Goal: Information Seeking & Learning: Learn about a topic

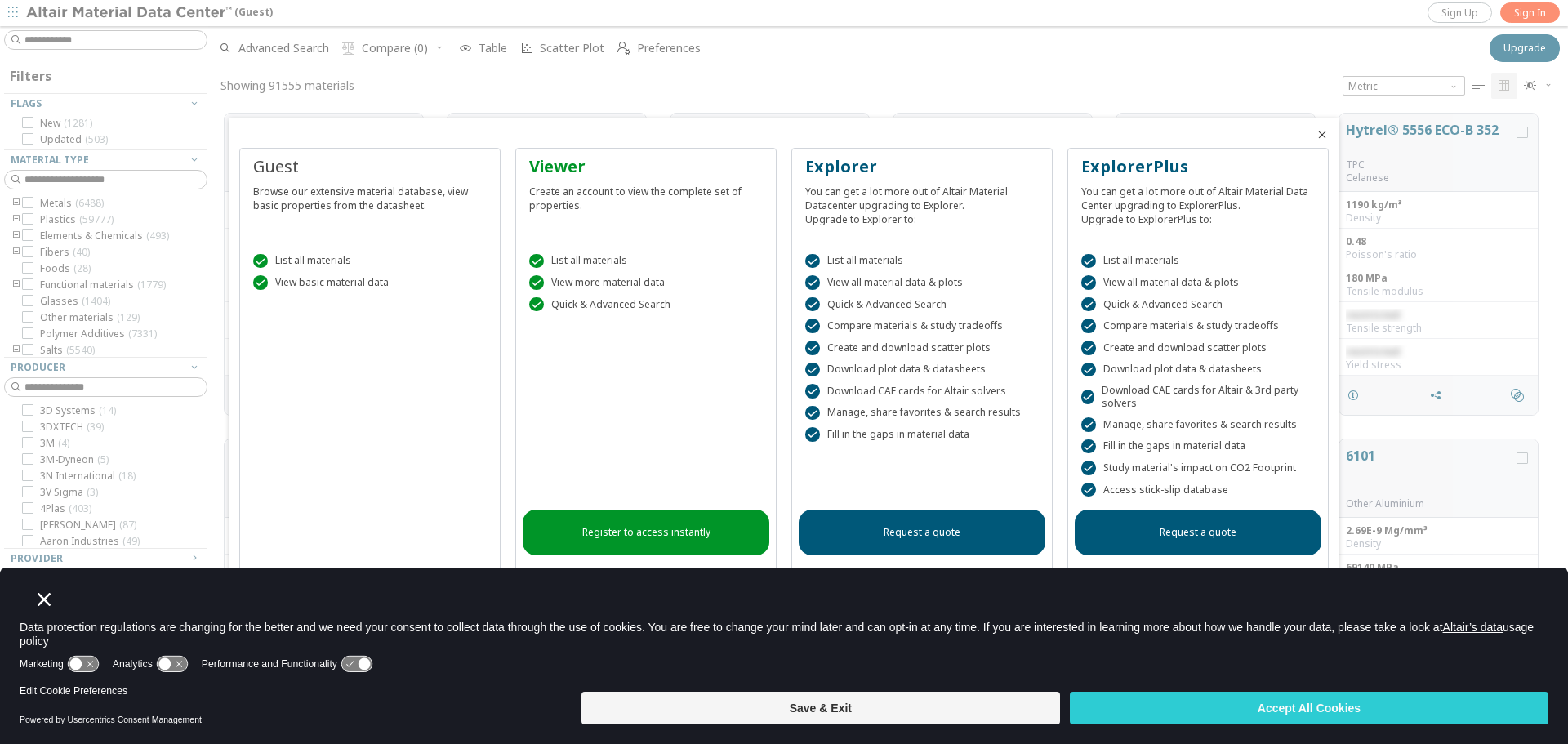
scroll to position [13, 13]
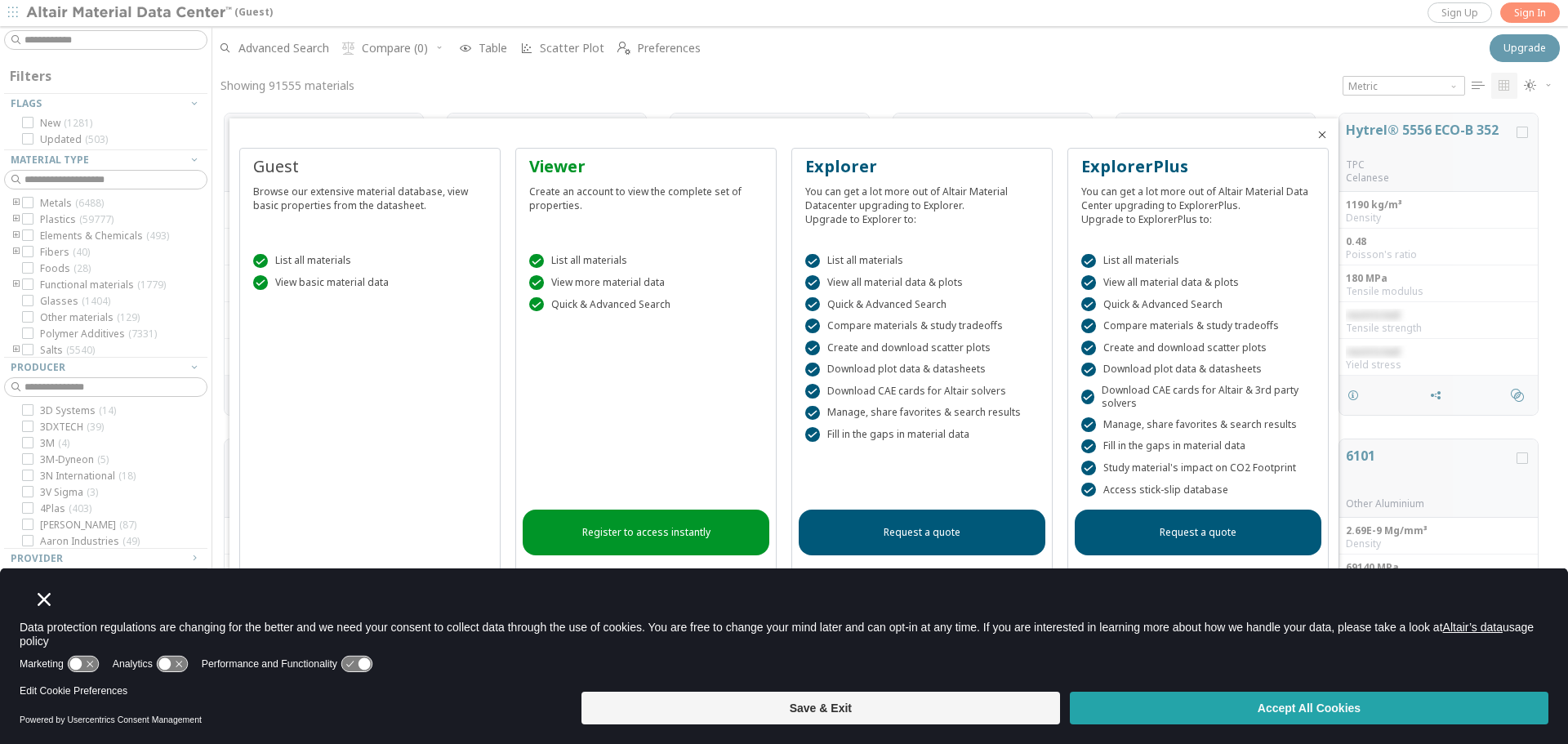
click at [1220, 702] on button "Accept All Cookies" at bounding box center [1309, 708] width 479 height 32
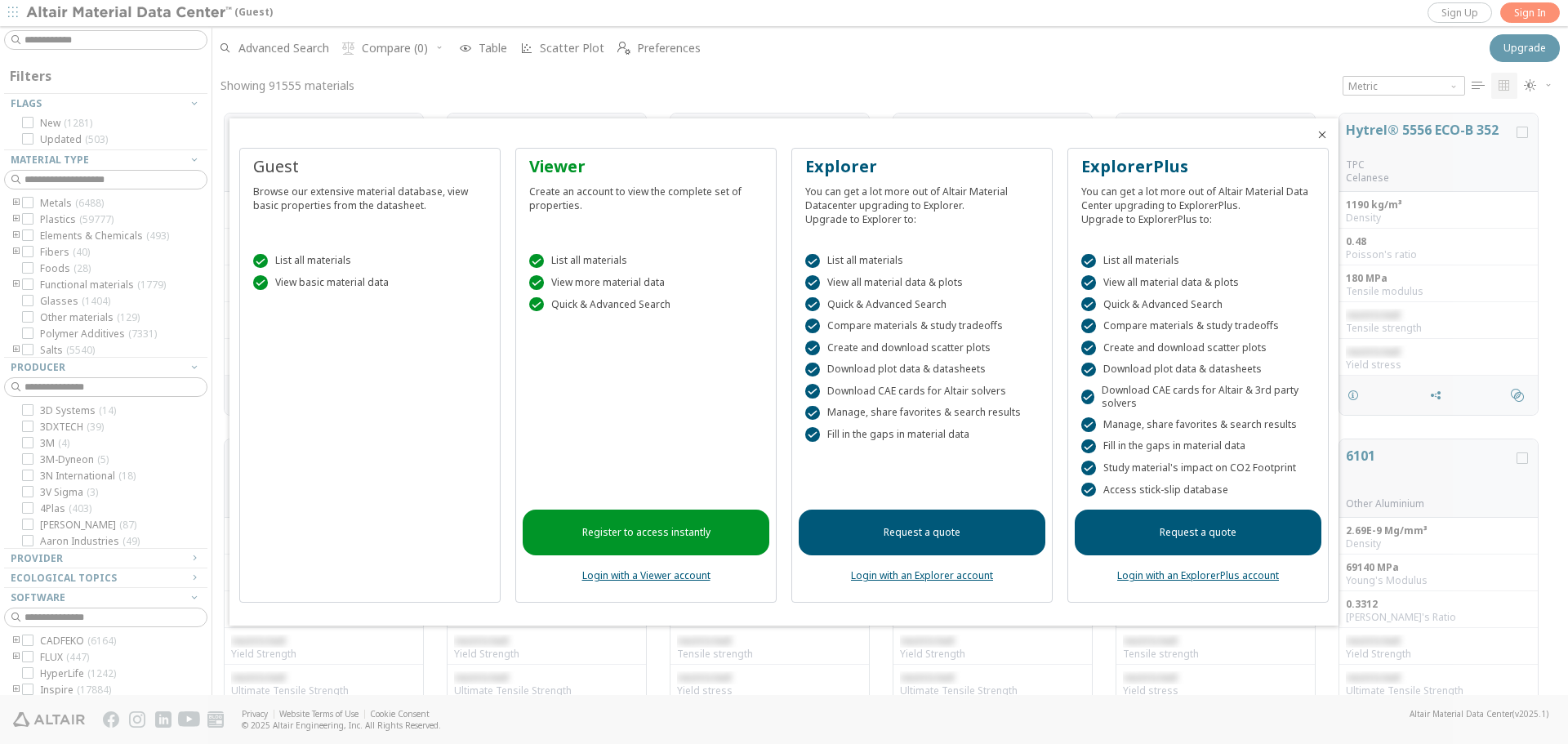
click at [1322, 138] on icon "Close" at bounding box center [1322, 134] width 13 height 13
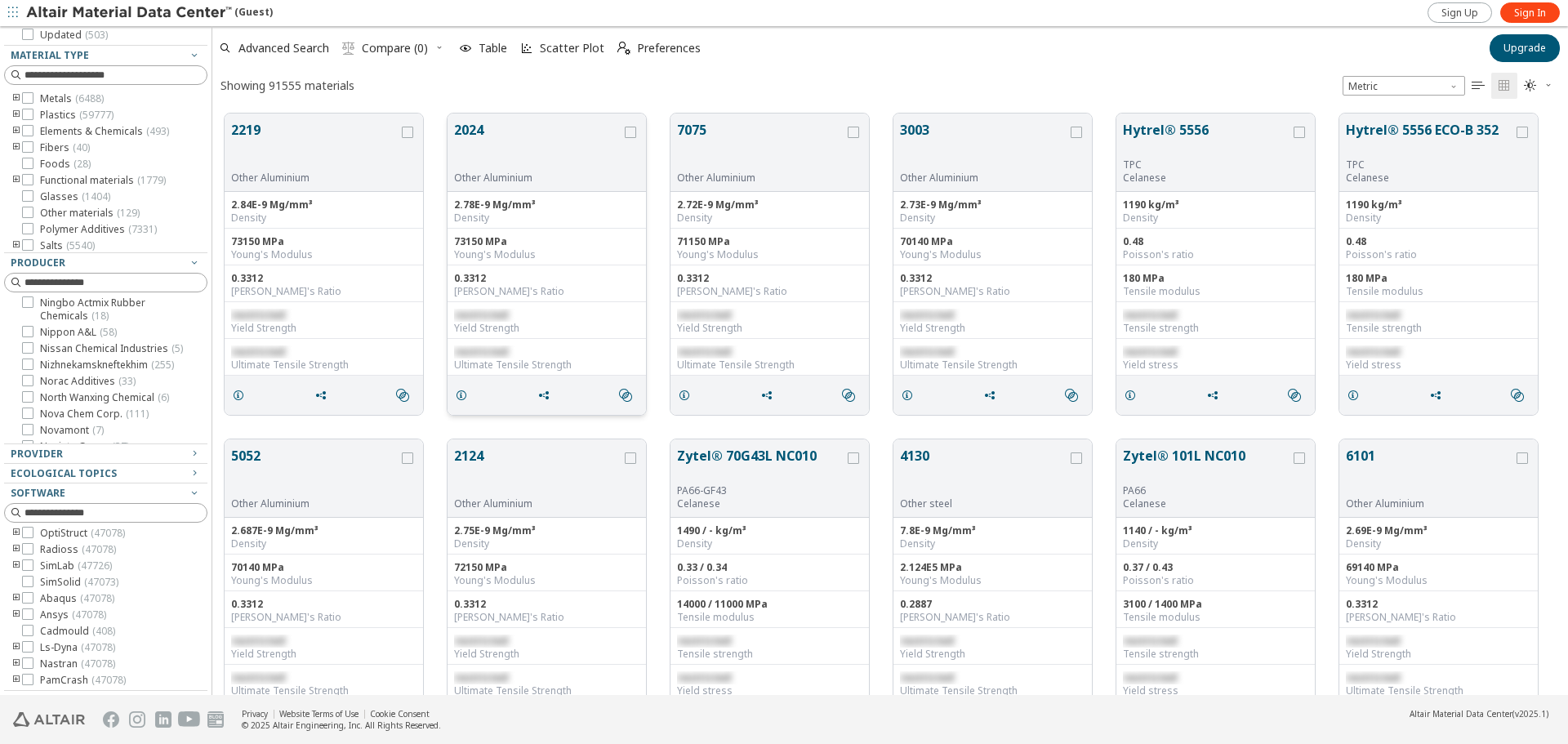
scroll to position [0, 0]
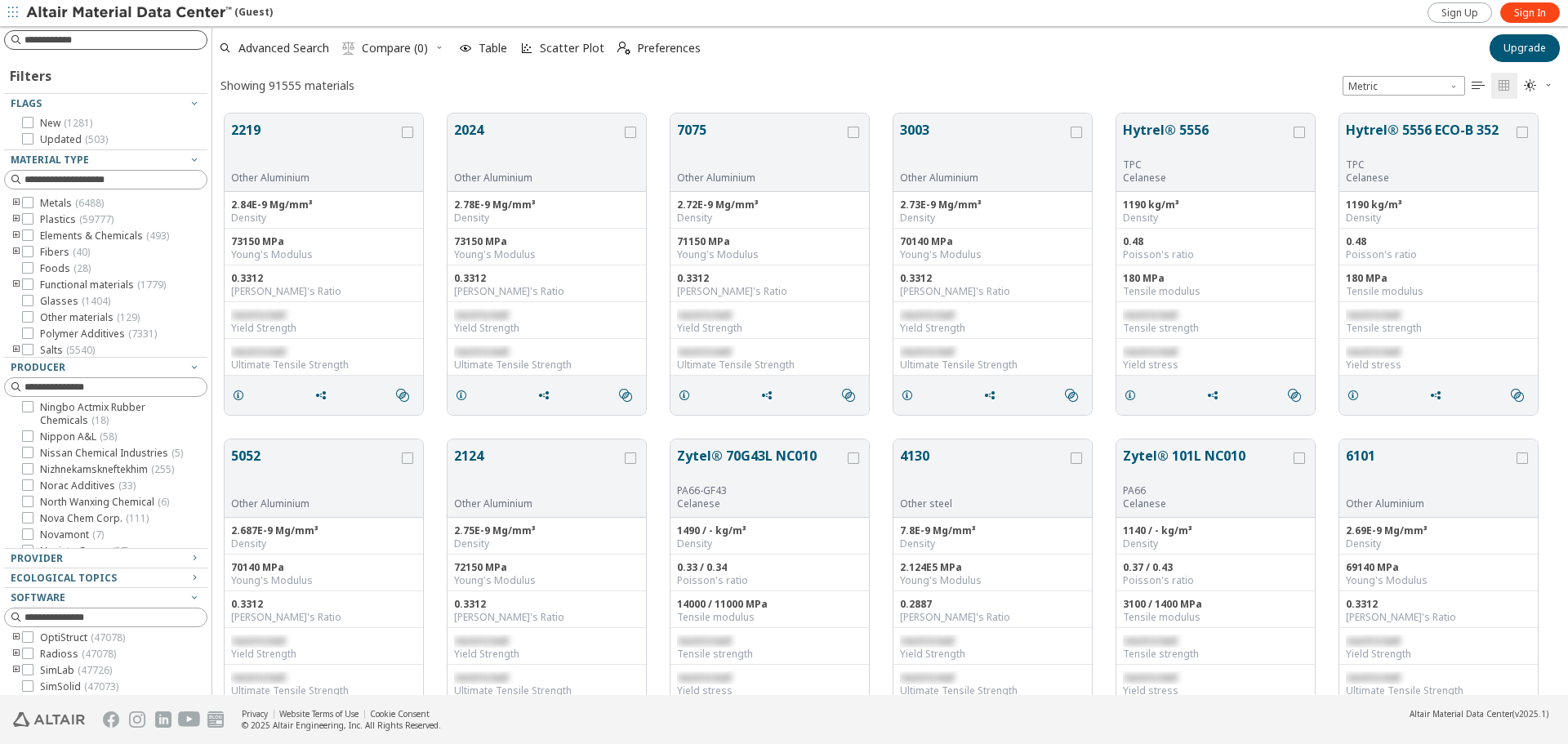
click at [37, 49] on div at bounding box center [106, 40] width 204 height 20
click at [42, 47] on input at bounding box center [108, 40] width 200 height 18
type input "*********"
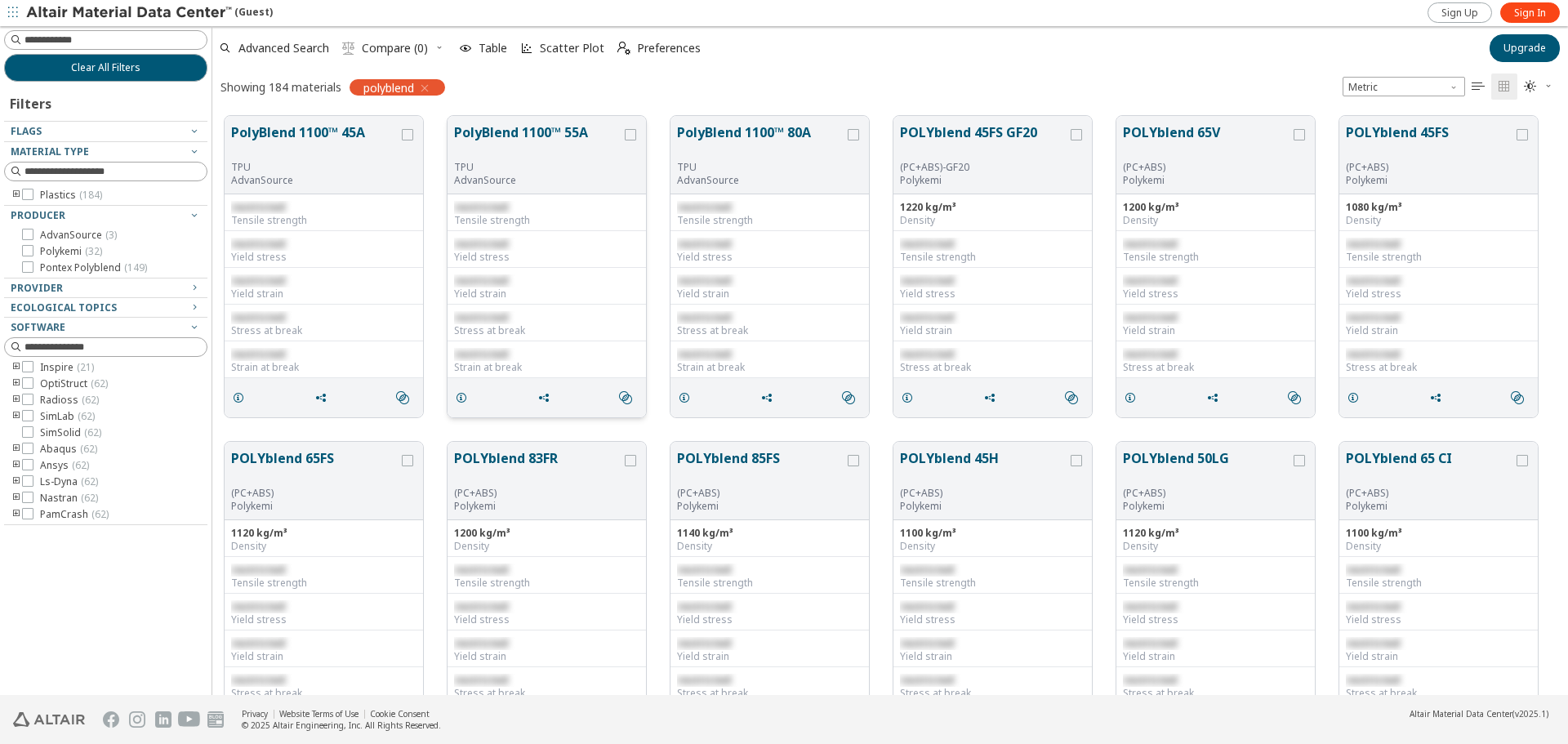
drag, startPoint x: 613, startPoint y: 127, endPoint x: 477, endPoint y: 131, distance: 136.1
click at [480, 132] on button "PolyBlend 1100™ 55A" at bounding box center [537, 141] width 167 height 38
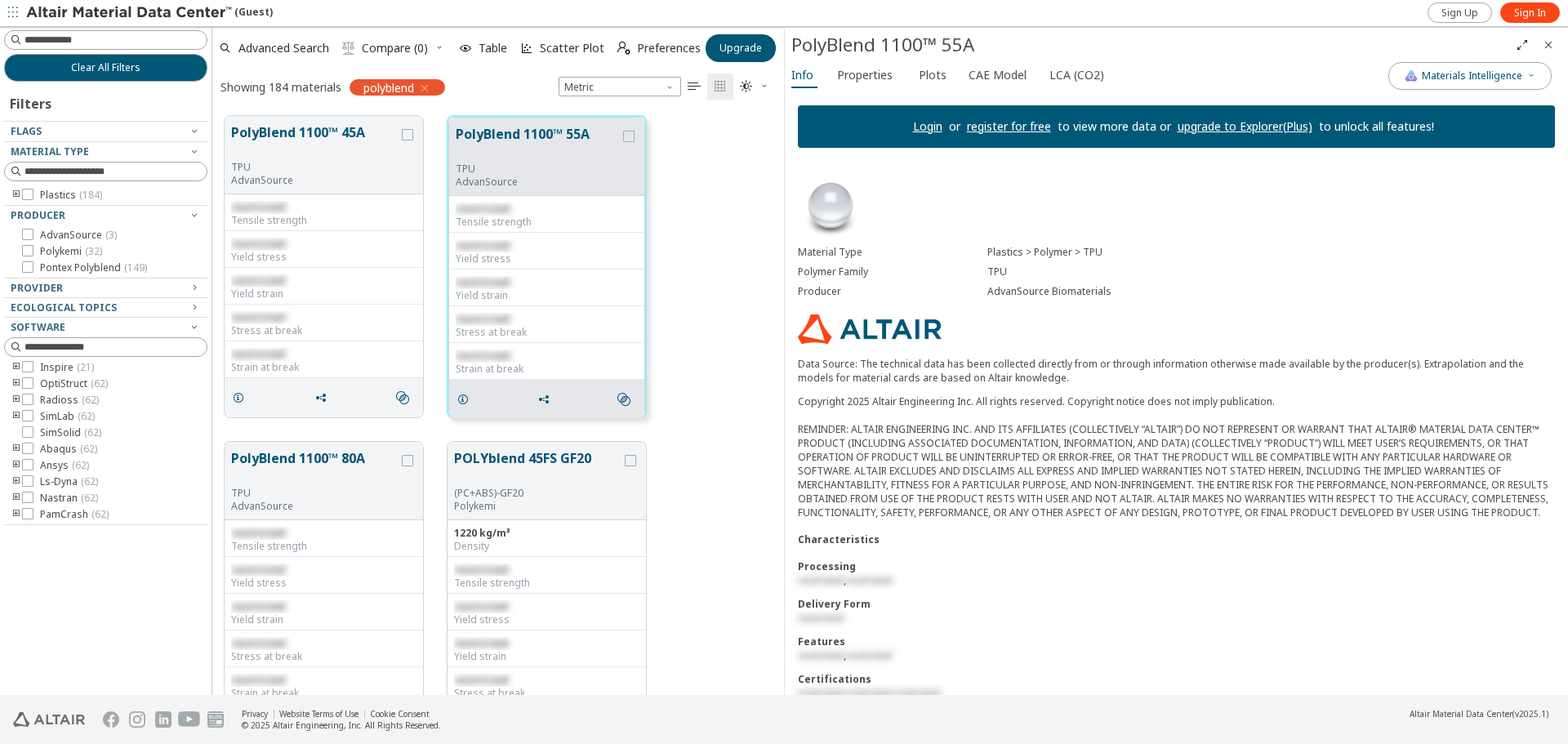
click at [1559, 47] on button "Close" at bounding box center [1548, 45] width 26 height 26
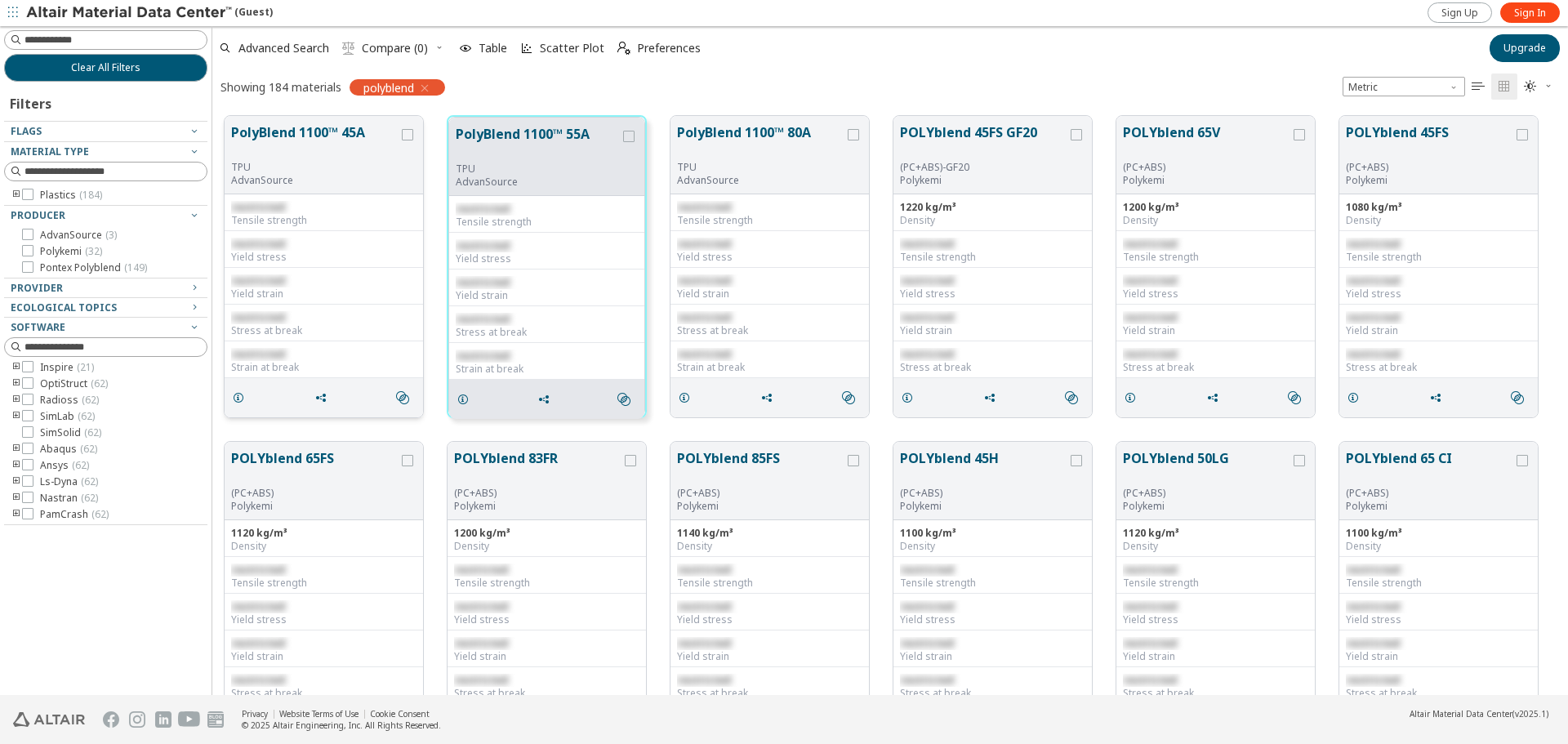
click at [295, 152] on button "PolyBlend 1100™ 45A" at bounding box center [314, 141] width 167 height 38
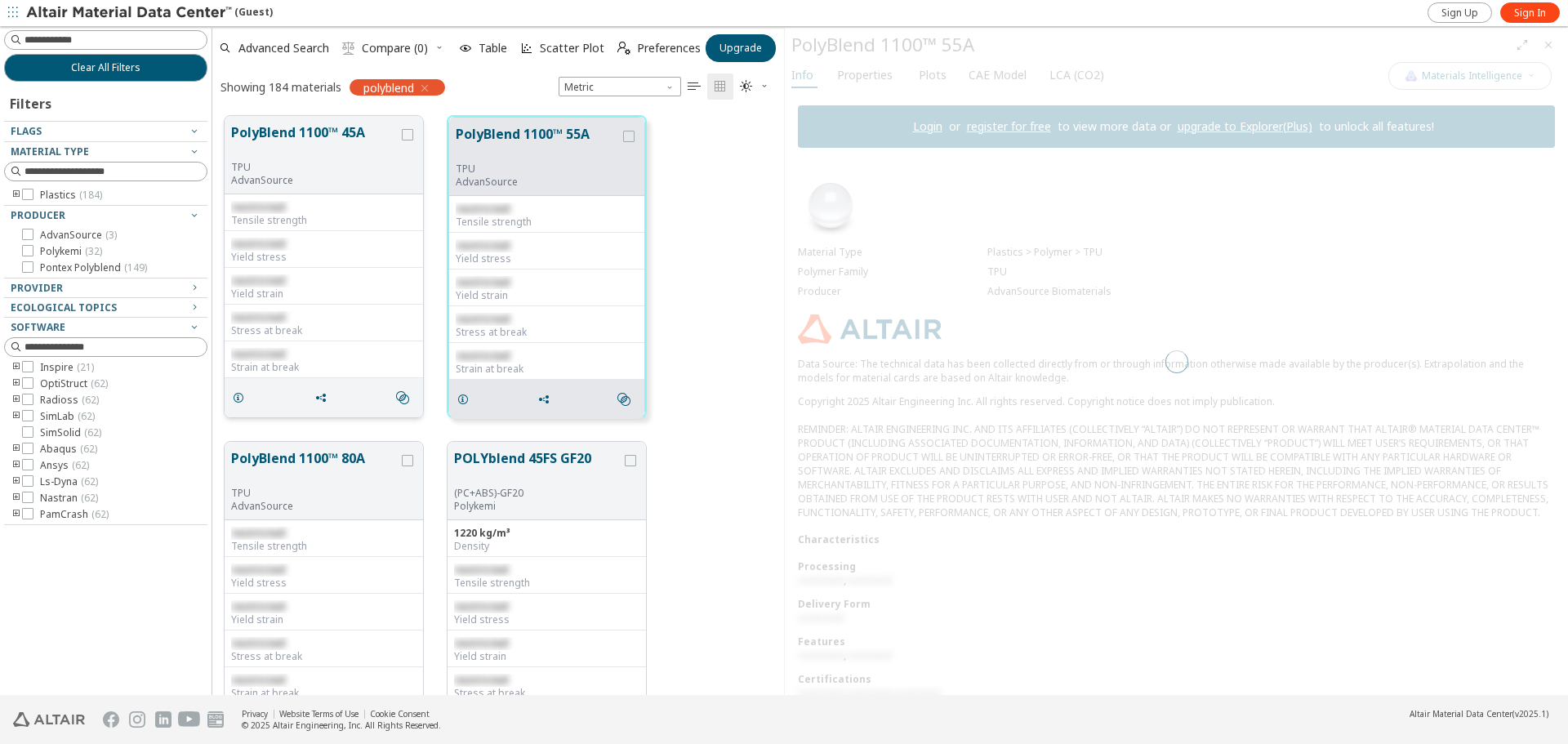
scroll to position [579, 559]
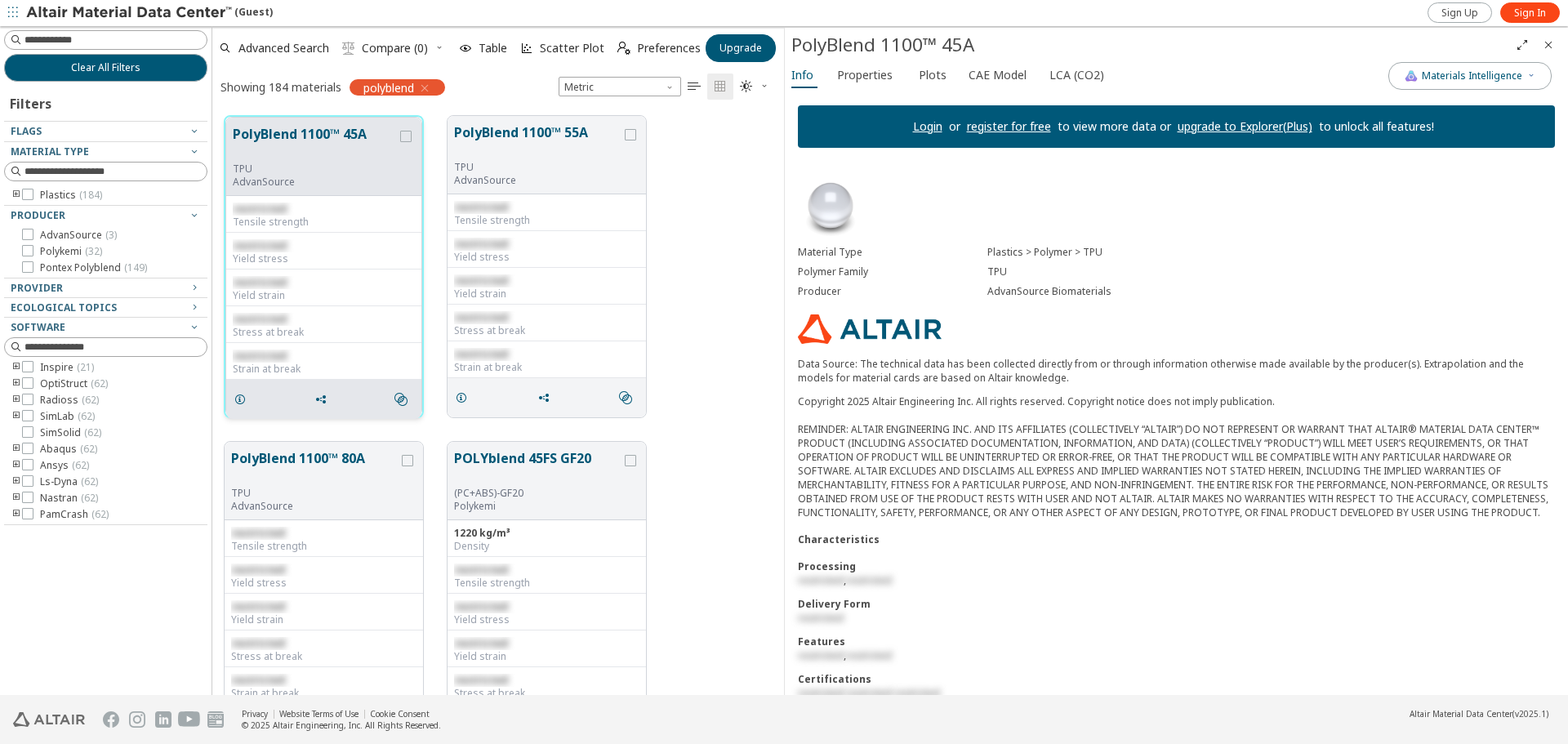
click at [254, 158] on button "PolyBlend 1100™ 45A" at bounding box center [314, 143] width 164 height 38
click at [875, 315] on img at bounding box center [869, 329] width 143 height 30
click at [1450, 23] on div "Sign Up Sign In" at bounding box center [1497, 13] width 143 height 25
click at [1451, 23] on div "Sign Up Sign In" at bounding box center [1497, 13] width 143 height 25
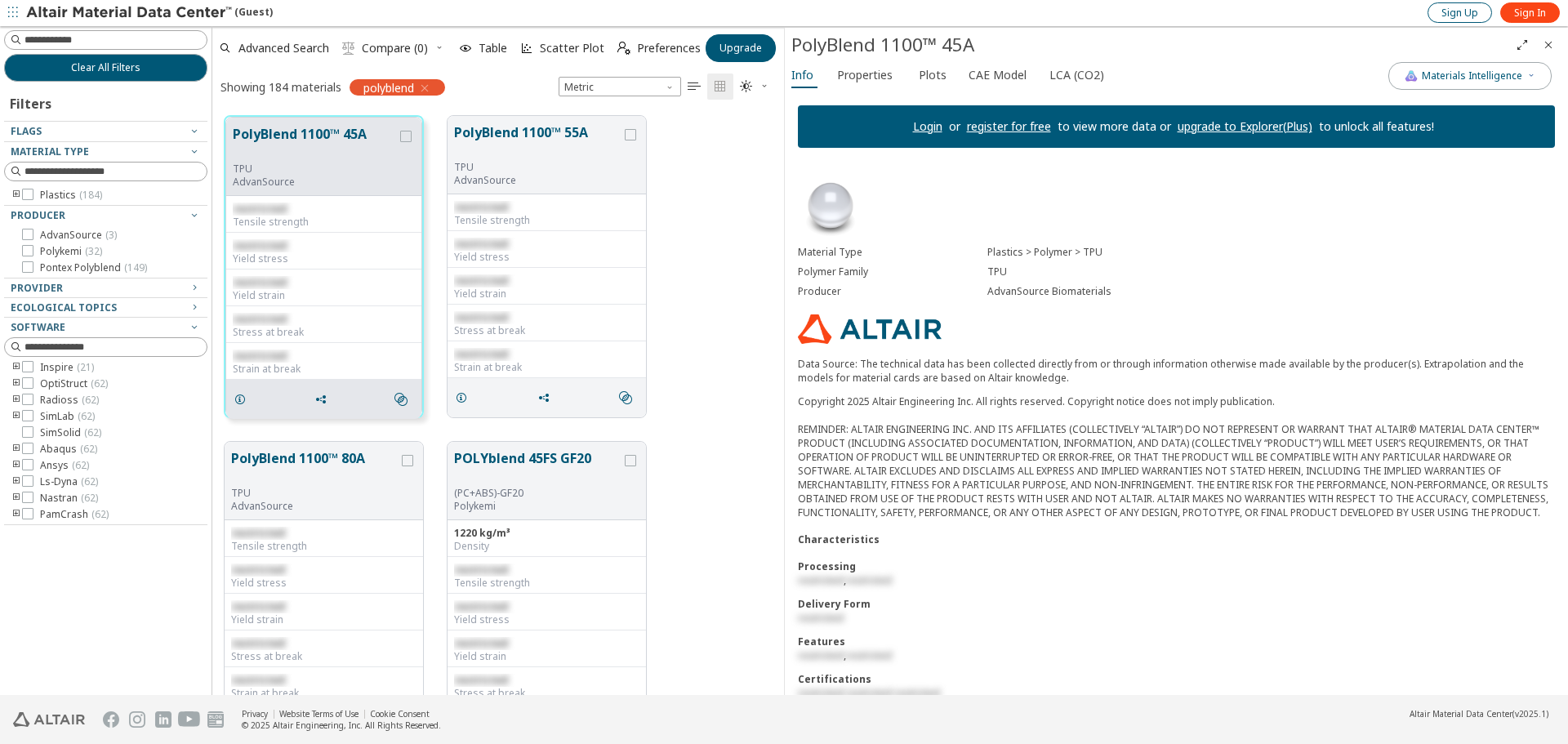
click at [1458, 7] on span "Sign Up" at bounding box center [1459, 13] width 37 height 13
click at [406, 138] on icon "grid" at bounding box center [405, 136] width 11 height 11
click at [1517, 67] on button "Materials Intelligence" at bounding box center [1470, 76] width 163 height 28
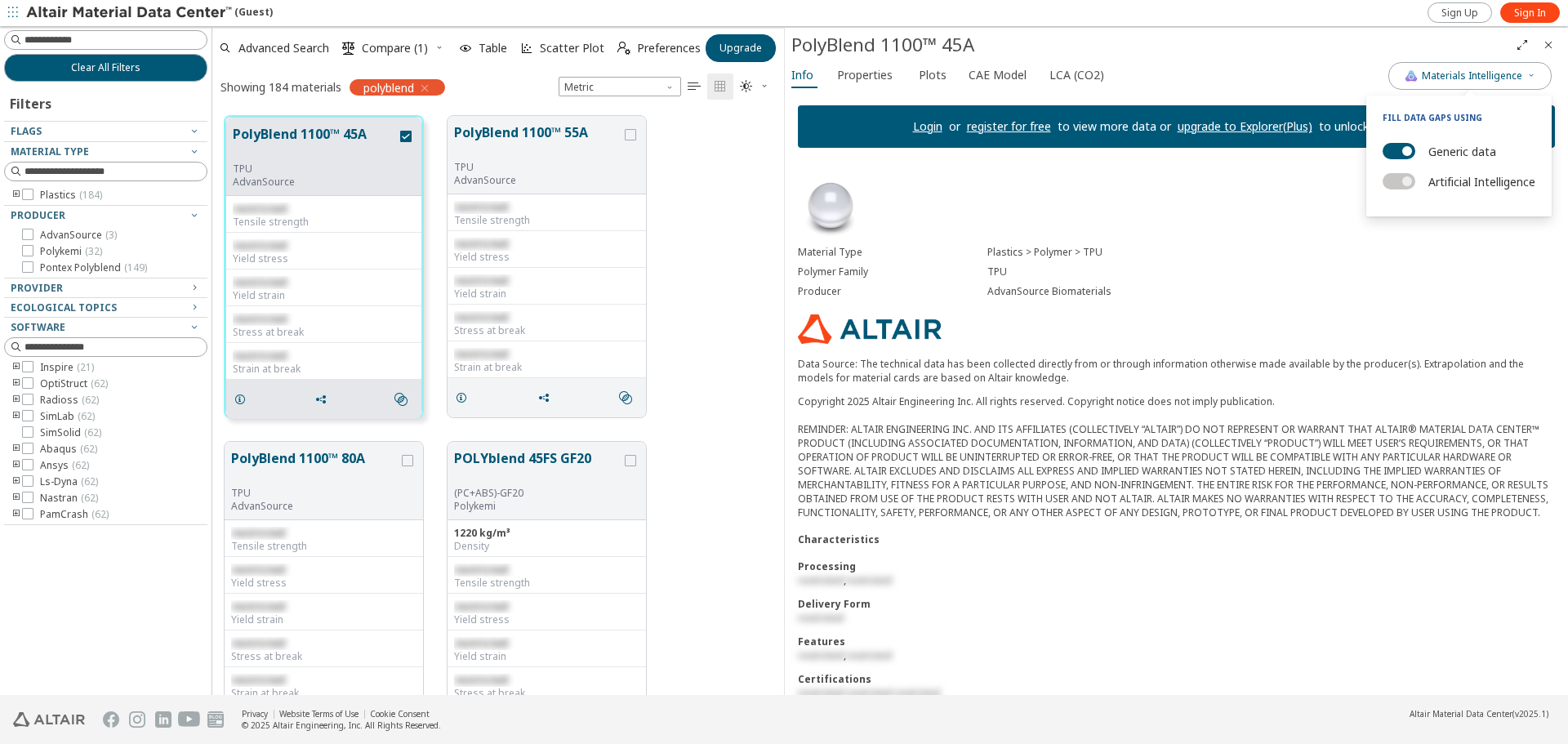
click at [1216, 232] on div "Material Type Plastics > Polymer > TPU Polymer Family TPU Producer AdvanSource …" at bounding box center [1177, 480] width 784 height 637
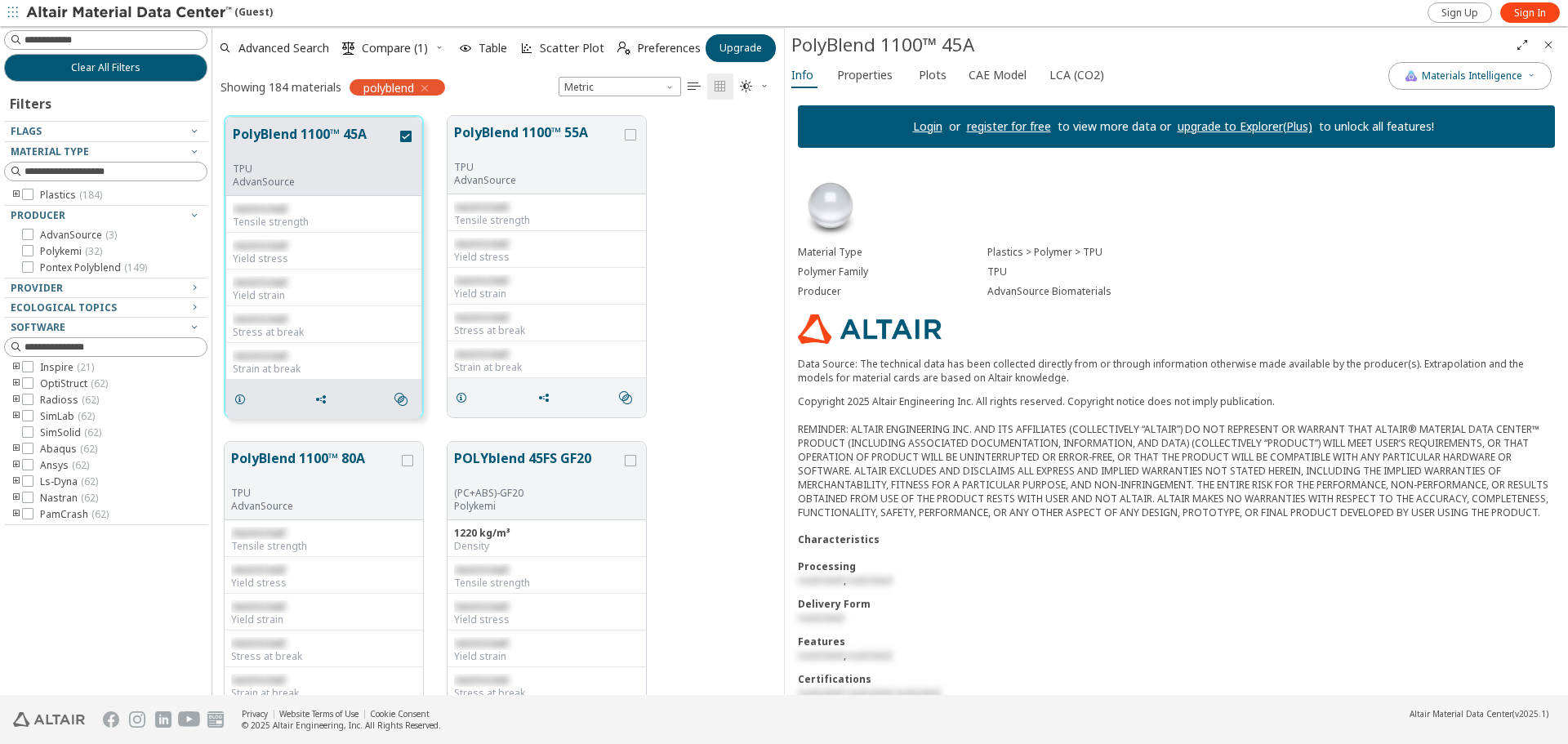
scroll to position [117, 0]
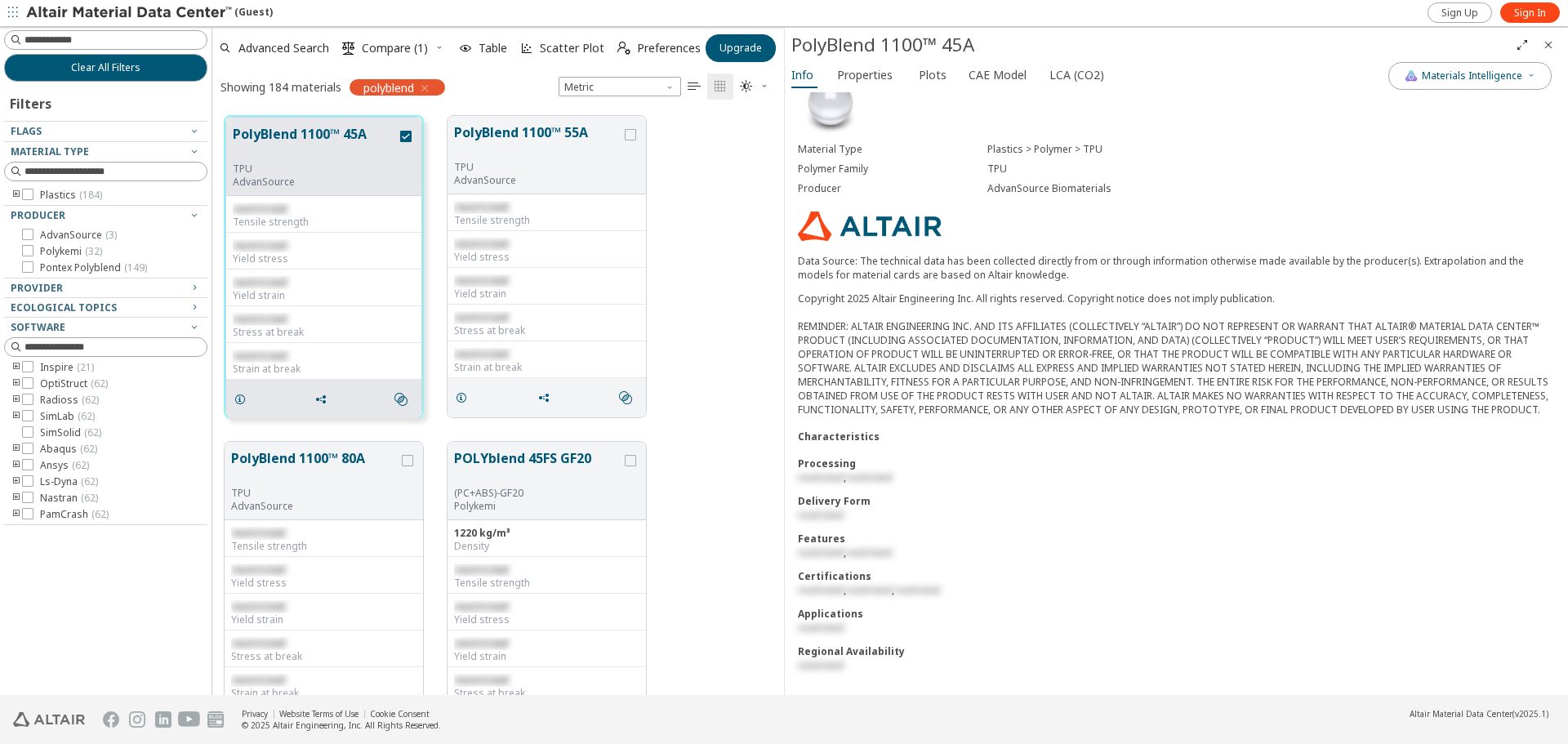
click at [868, 465] on div "Processing" at bounding box center [1177, 464] width 757 height 14
click at [857, 469] on div "Processing" at bounding box center [1177, 464] width 757 height 14
click at [867, 380] on div "Copyright 2025 Altair Engineering Inc. All rights reserved. Copyright notice do…" at bounding box center [1177, 353] width 757 height 125
click at [870, 374] on div "Copyright 2025 Altair Engineering Inc. All rights reserved. Copyright notice do…" at bounding box center [1177, 353] width 757 height 125
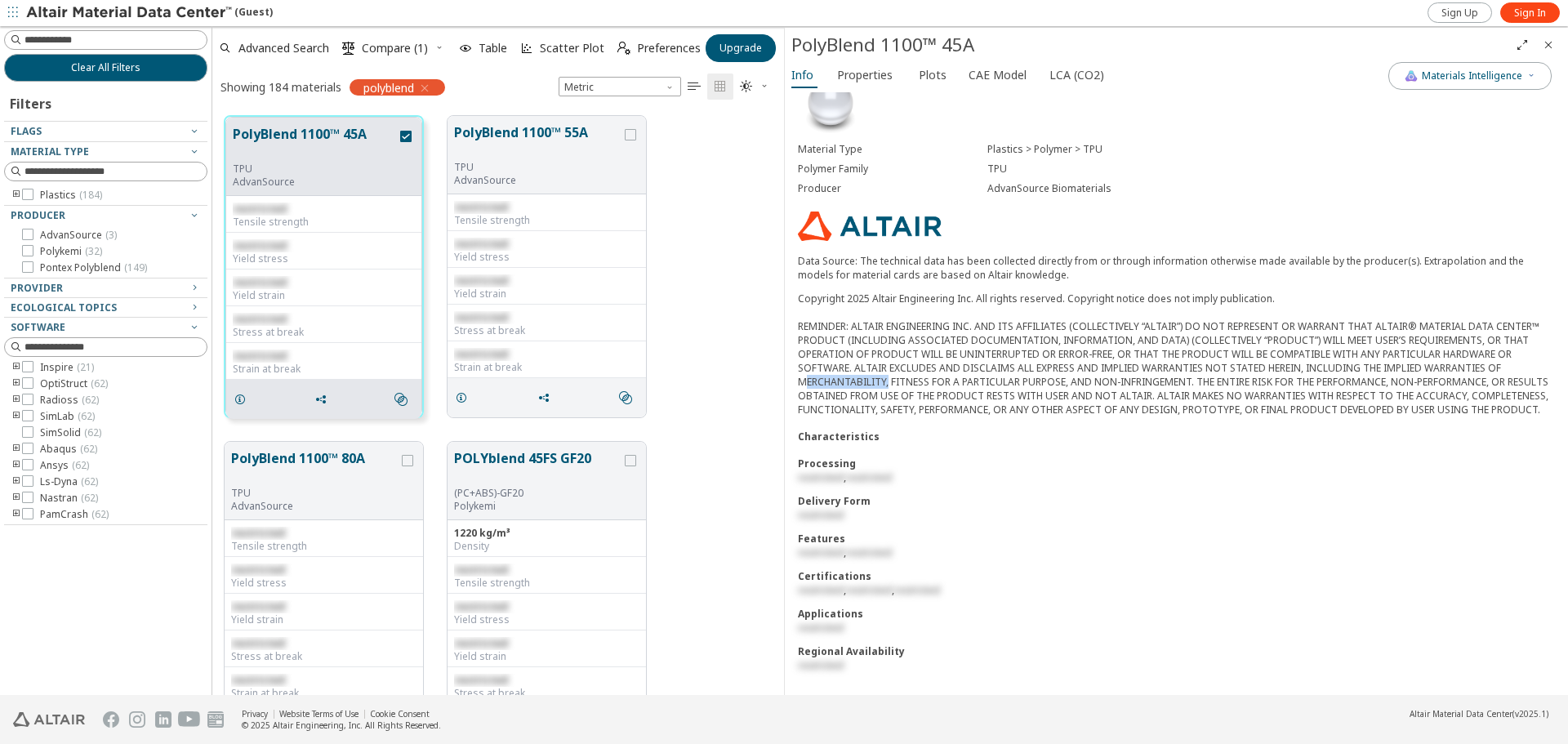
click at [870, 374] on div "Copyright 2025 Altair Engineering Inc. All rights reserved. Copyright notice do…" at bounding box center [1177, 353] width 757 height 125
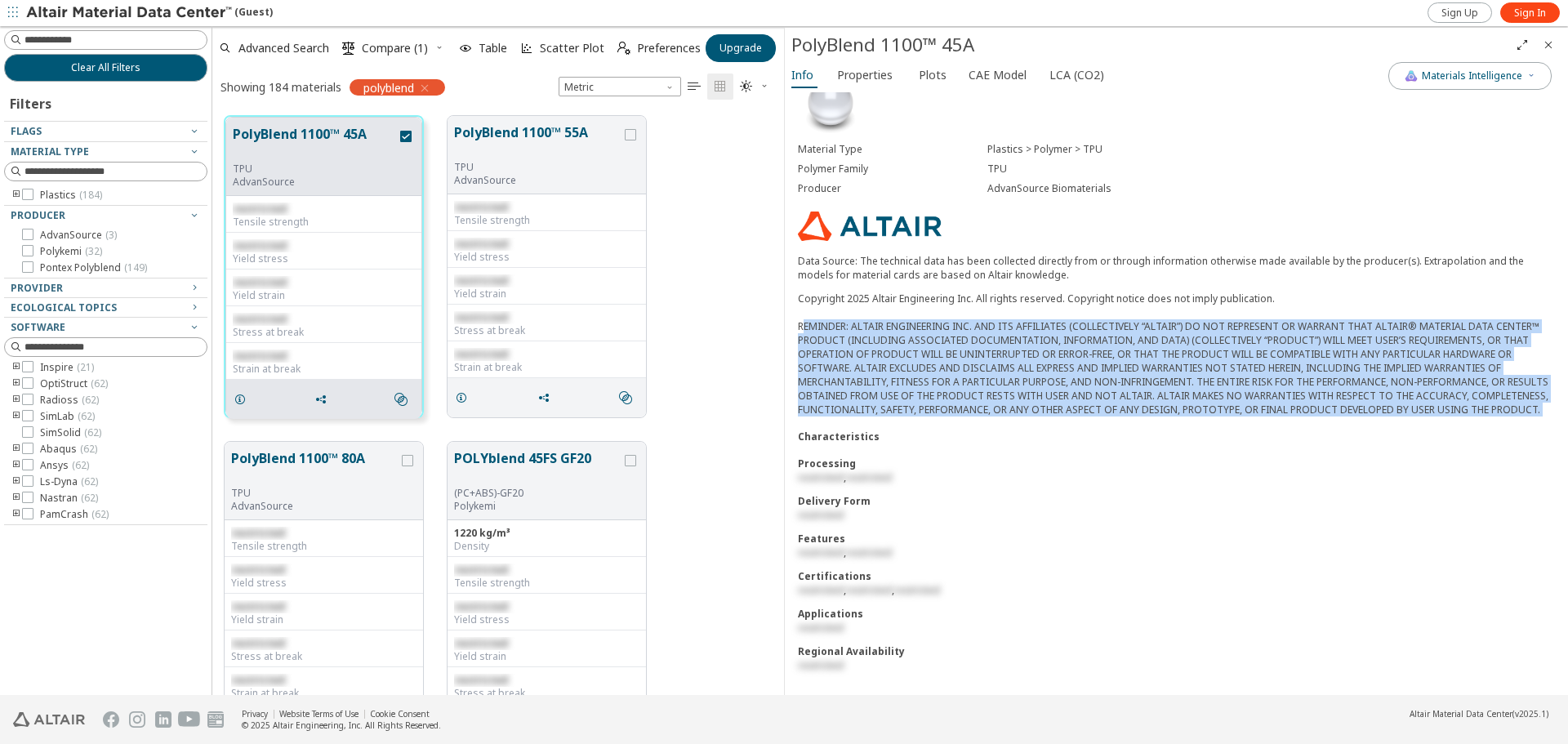
click at [870, 374] on div "Copyright 2025 Altair Engineering Inc. All rights reserved. Copyright notice do…" at bounding box center [1177, 353] width 757 height 125
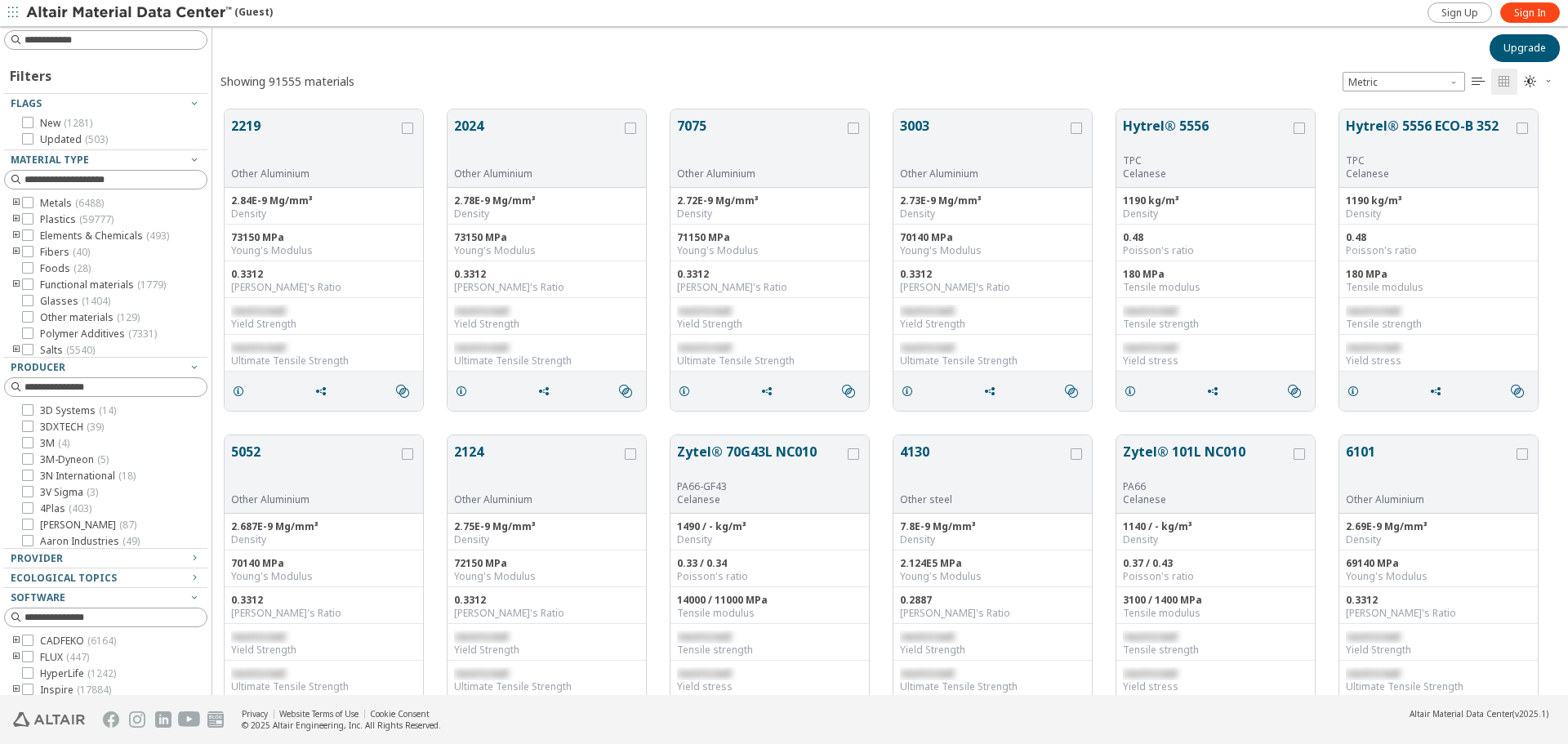
scroll to position [13, 13]
